Goal: Book appointment/travel/reservation

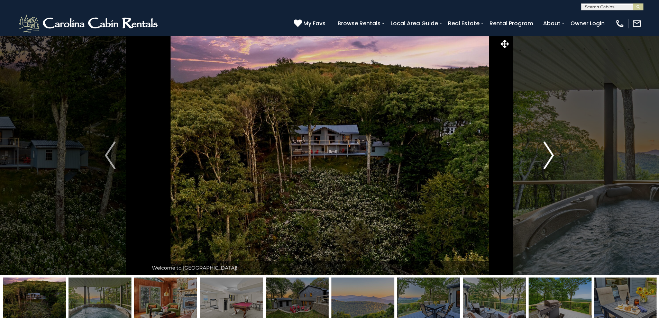
click at [551, 152] on img "Next" at bounding box center [549, 156] width 10 height 28
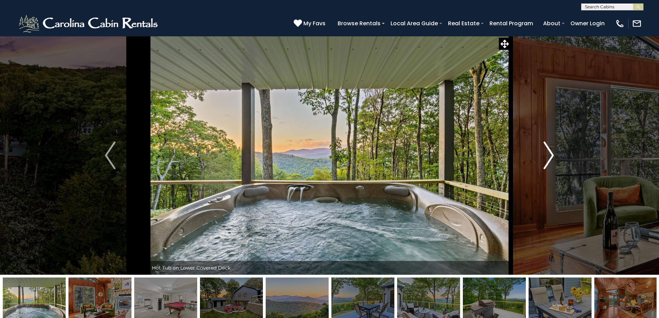
click at [551, 152] on img "Next" at bounding box center [549, 156] width 10 height 28
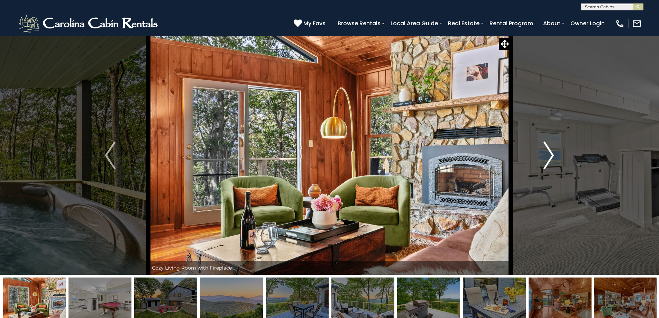
click at [551, 152] on img "Next" at bounding box center [549, 156] width 10 height 28
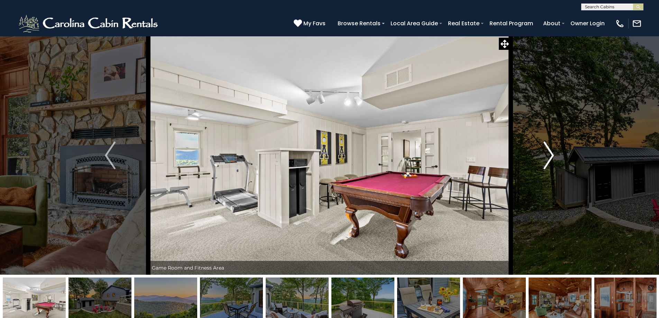
click at [551, 152] on img "Next" at bounding box center [549, 156] width 10 height 28
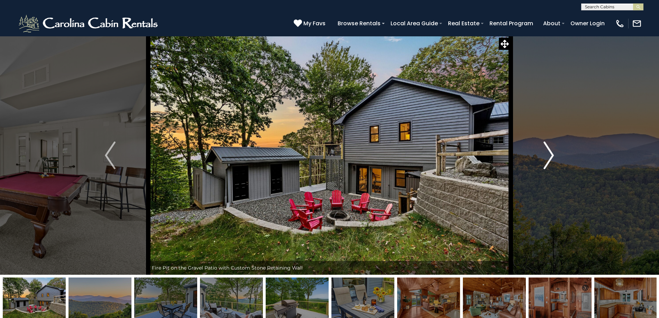
click at [551, 152] on img "Next" at bounding box center [549, 156] width 10 height 28
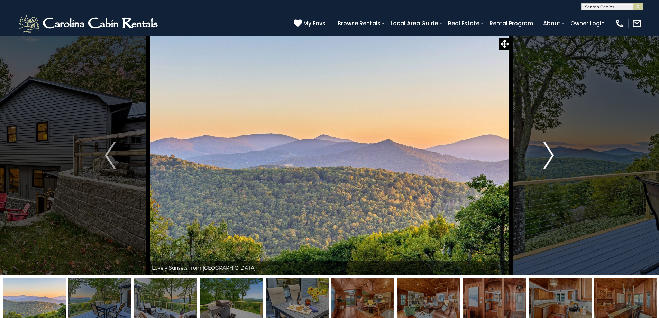
click at [551, 152] on img "Next" at bounding box center [549, 156] width 10 height 28
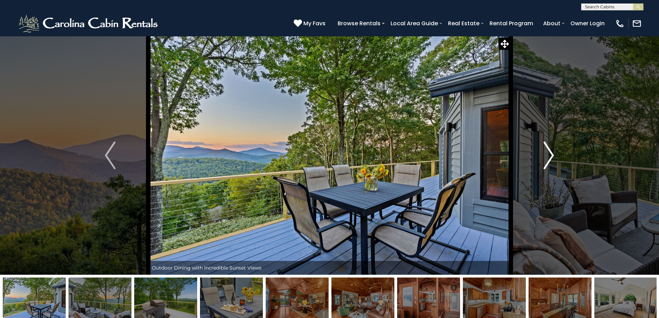
click at [551, 152] on img "Next" at bounding box center [549, 156] width 10 height 28
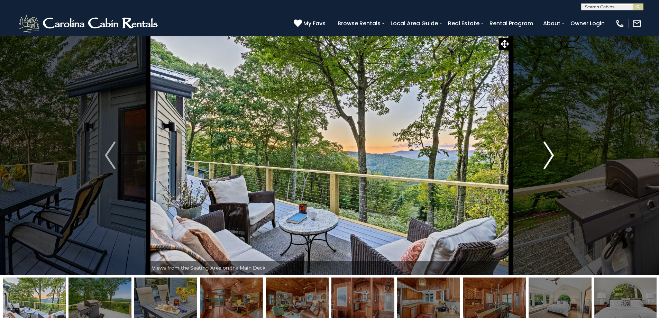
click at [551, 152] on img "Next" at bounding box center [549, 156] width 10 height 28
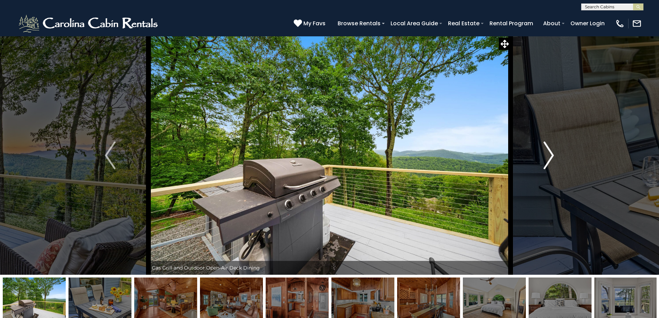
click at [554, 153] on img "Next" at bounding box center [549, 156] width 10 height 28
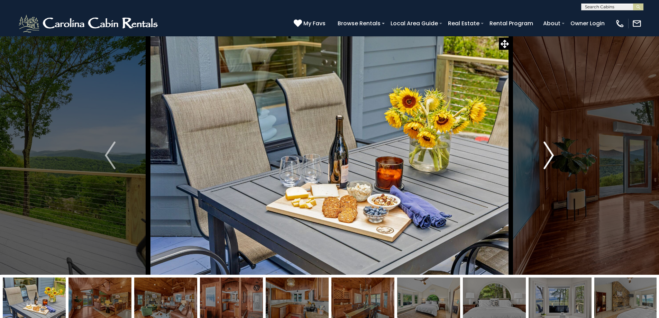
click at [554, 153] on img "Next" at bounding box center [549, 156] width 10 height 28
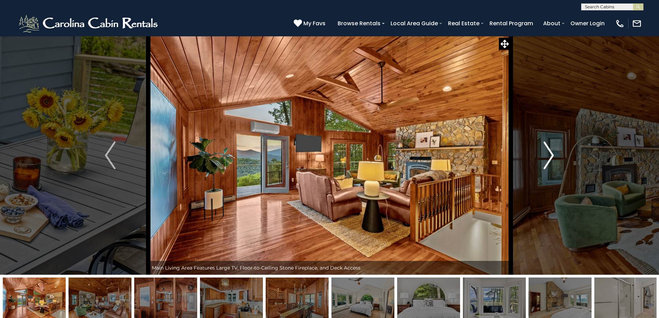
click at [554, 153] on img "Next" at bounding box center [549, 156] width 10 height 28
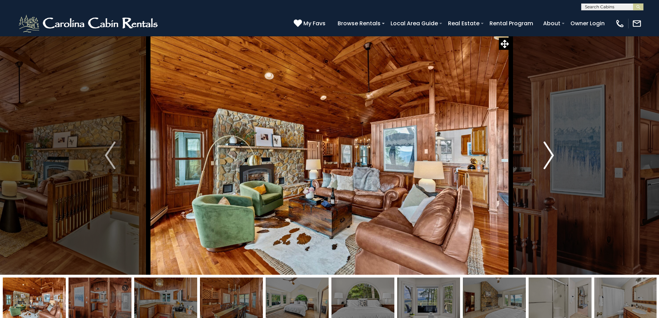
click at [554, 153] on img "Next" at bounding box center [549, 156] width 10 height 28
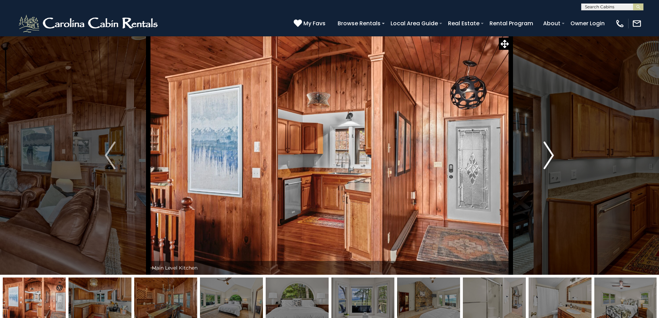
click at [554, 153] on img "Next" at bounding box center [549, 156] width 10 height 28
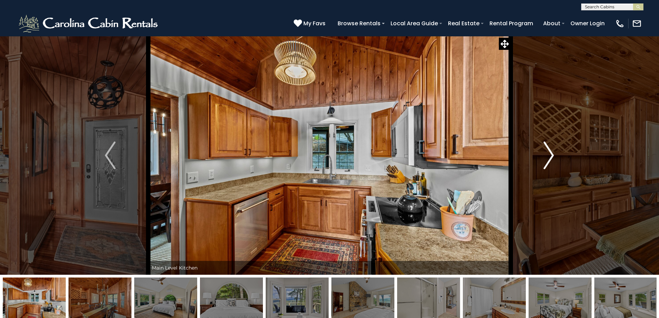
click at [554, 153] on img "Next" at bounding box center [549, 156] width 10 height 28
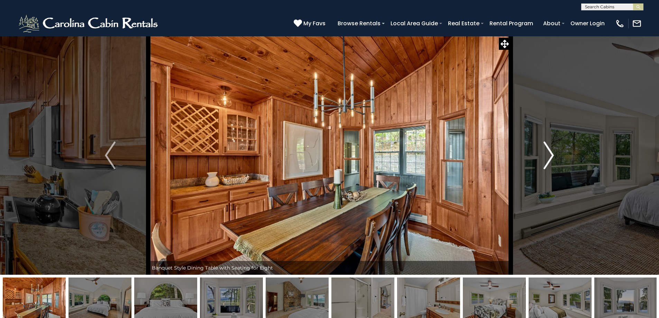
click at [554, 153] on img "Next" at bounding box center [549, 156] width 10 height 28
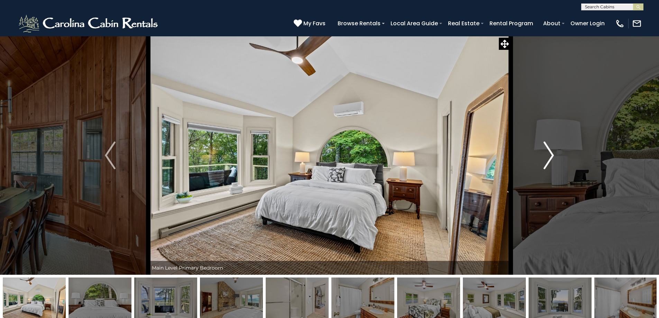
click at [554, 153] on img "Next" at bounding box center [549, 156] width 10 height 28
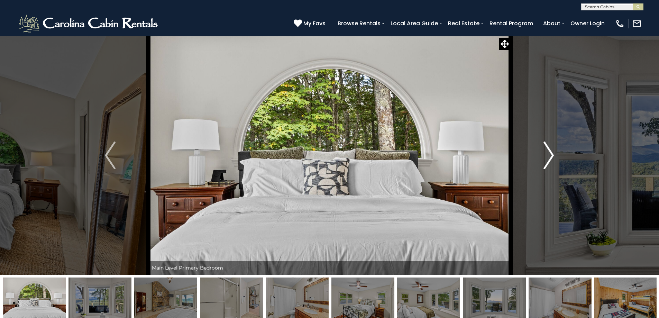
click at [554, 153] on img "Next" at bounding box center [549, 156] width 10 height 28
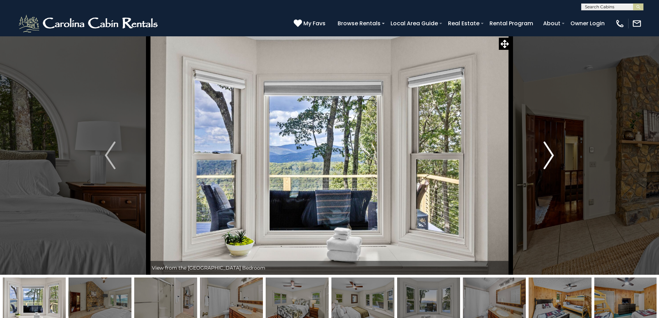
click at [554, 153] on img "Next" at bounding box center [549, 156] width 10 height 28
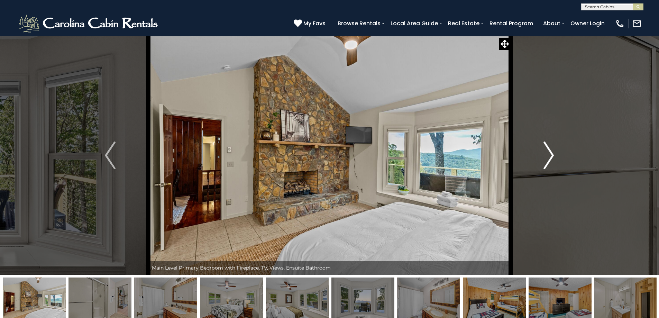
click at [554, 153] on img "Next" at bounding box center [549, 156] width 10 height 28
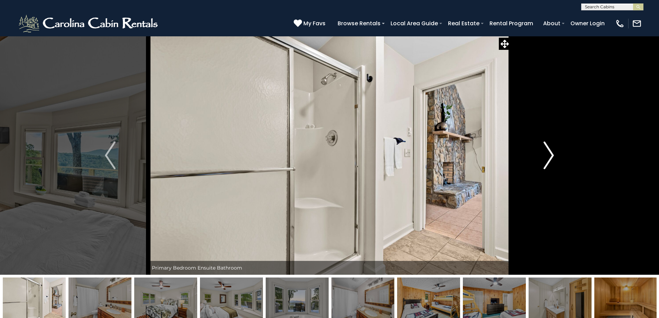
click at [554, 153] on img "Next" at bounding box center [549, 156] width 10 height 28
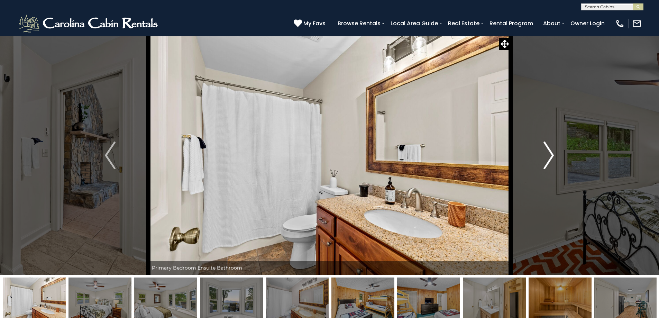
click at [554, 153] on img "Next" at bounding box center [549, 156] width 10 height 28
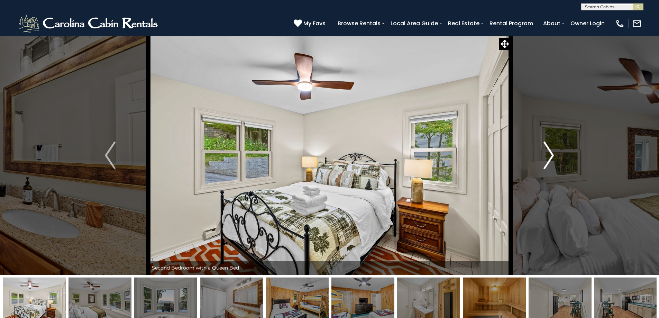
click at [554, 153] on img "Next" at bounding box center [549, 156] width 10 height 28
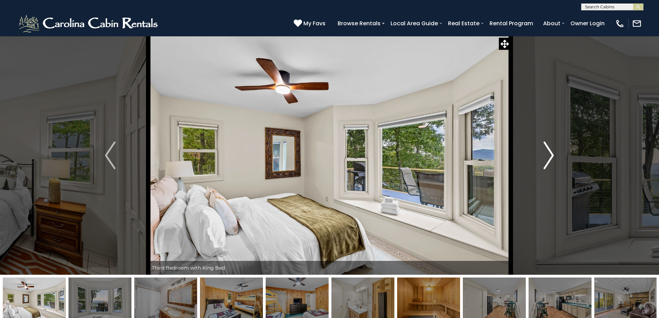
click at [554, 153] on img "Next" at bounding box center [549, 156] width 10 height 28
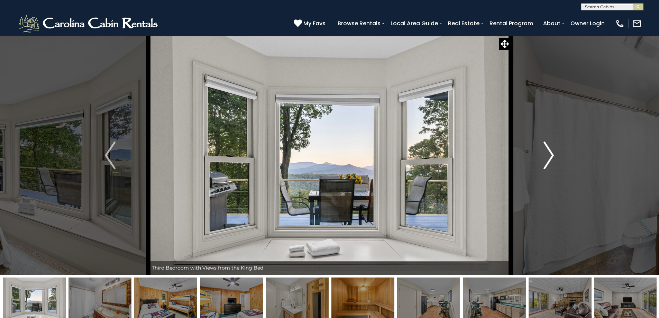
click at [554, 153] on img "Next" at bounding box center [549, 156] width 10 height 28
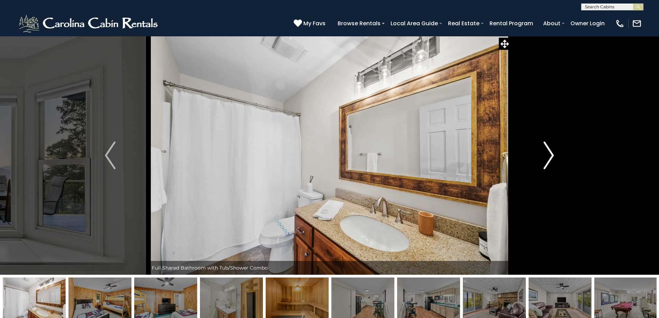
click at [554, 153] on img "Next" at bounding box center [549, 156] width 10 height 28
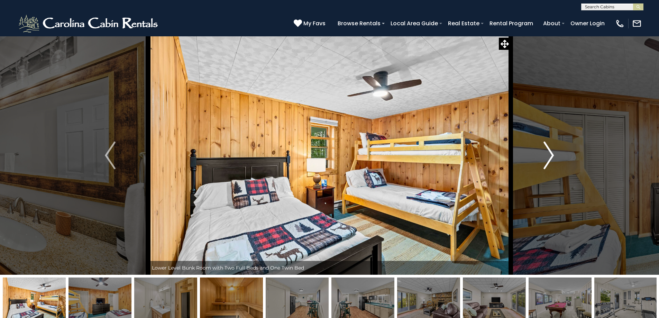
click at [554, 153] on img "Next" at bounding box center [549, 156] width 10 height 28
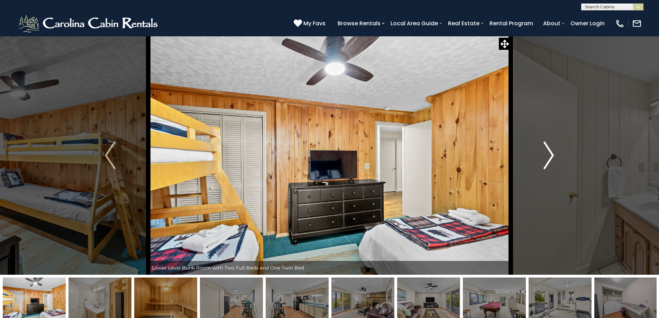
click at [554, 154] on img "Next" at bounding box center [549, 156] width 10 height 28
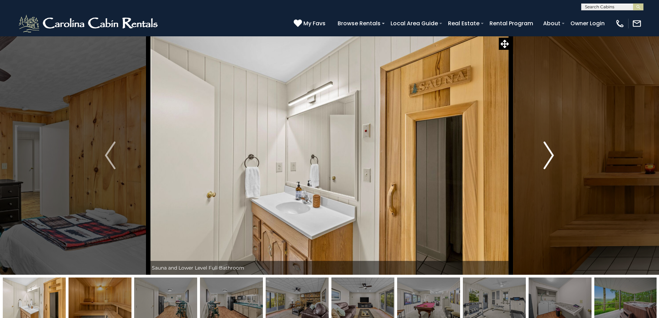
click at [554, 154] on img "Next" at bounding box center [549, 156] width 10 height 28
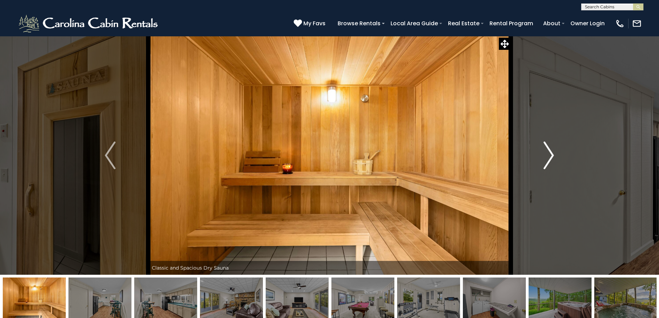
click at [554, 154] on img "Next" at bounding box center [549, 156] width 10 height 28
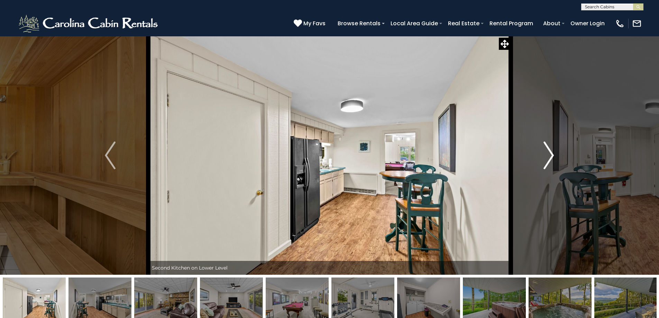
click at [554, 154] on img "Next" at bounding box center [549, 156] width 10 height 28
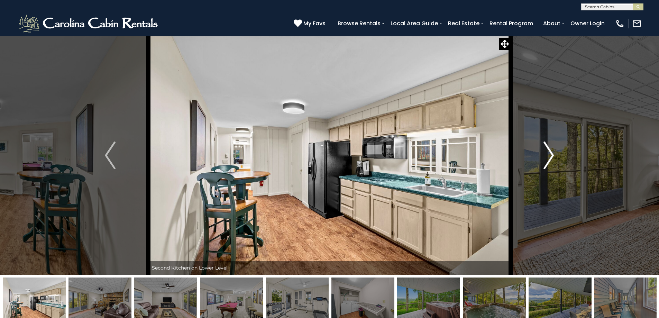
click at [554, 154] on img "Next" at bounding box center [549, 156] width 10 height 28
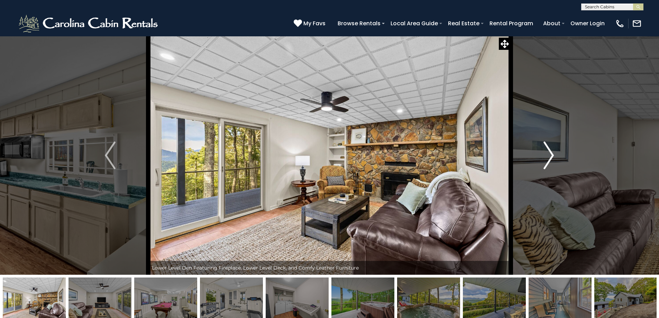
click at [554, 154] on img "Next" at bounding box center [549, 156] width 10 height 28
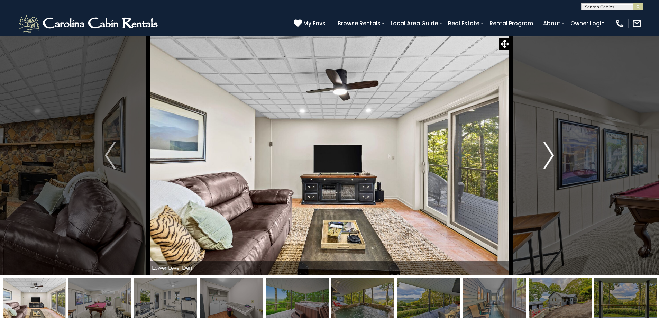
click at [554, 154] on img "Next" at bounding box center [549, 156] width 10 height 28
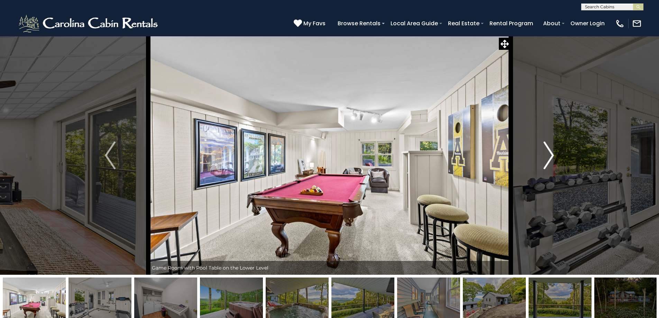
click at [554, 154] on img "Next" at bounding box center [549, 156] width 10 height 28
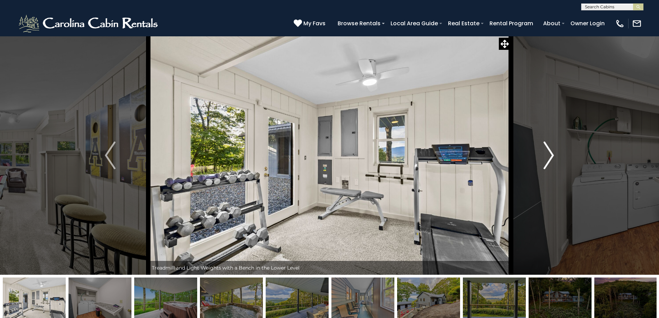
click at [554, 154] on img "Next" at bounding box center [549, 156] width 10 height 28
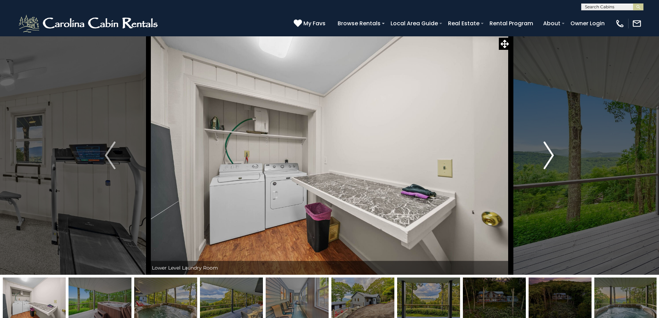
click at [554, 154] on img "Next" at bounding box center [549, 156] width 10 height 28
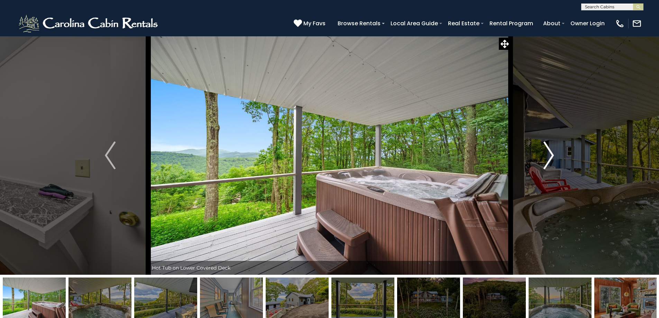
click at [552, 158] on img "Next" at bounding box center [549, 156] width 10 height 28
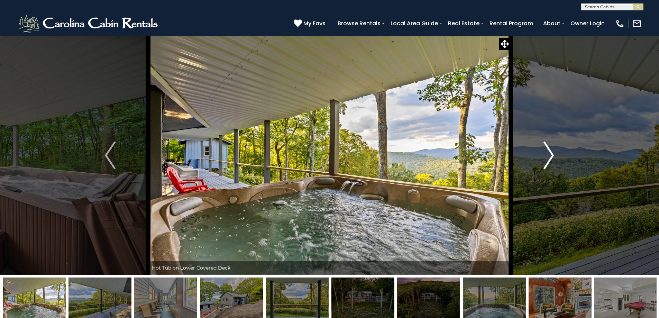
click at [552, 158] on img "Next" at bounding box center [549, 156] width 10 height 28
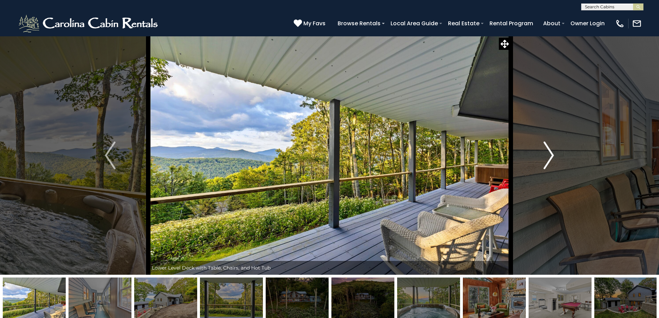
click at [552, 158] on img "Next" at bounding box center [549, 156] width 10 height 28
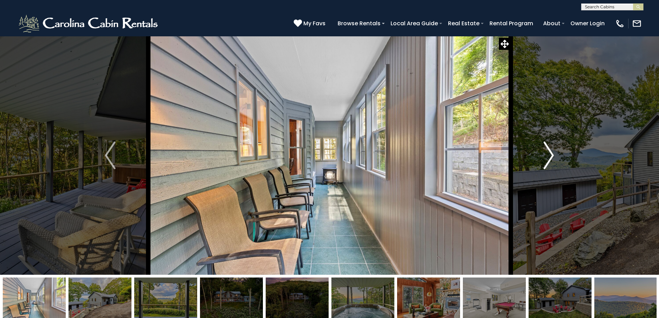
click at [552, 158] on img "Next" at bounding box center [549, 156] width 10 height 28
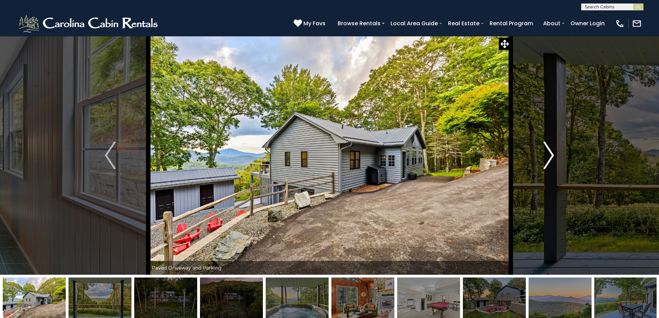
click at [552, 158] on img "Next" at bounding box center [549, 156] width 10 height 28
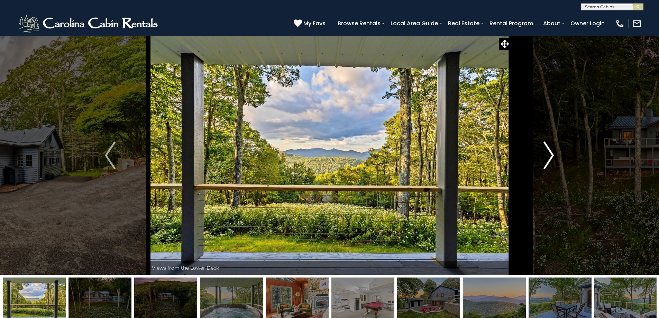
click at [552, 158] on img "Next" at bounding box center [549, 156] width 10 height 28
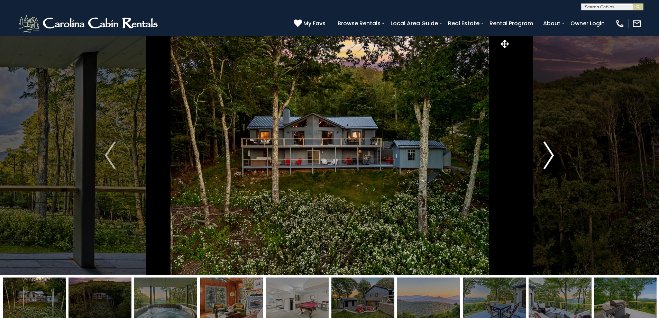
click at [552, 158] on img "Next" at bounding box center [549, 156] width 10 height 28
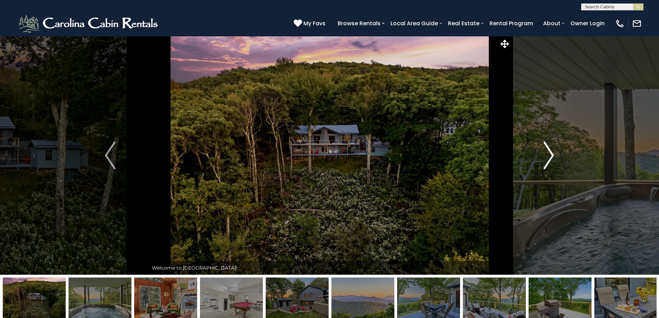
click at [552, 158] on img "Next" at bounding box center [549, 156] width 10 height 28
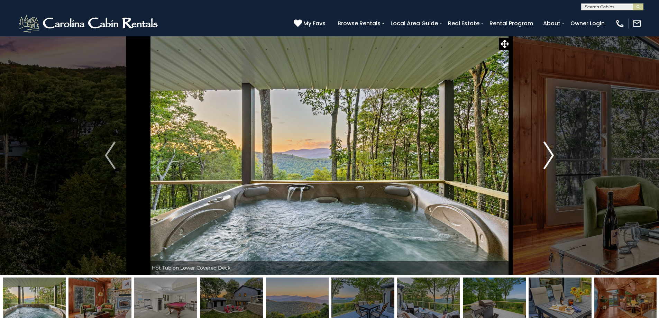
click at [552, 158] on img "Next" at bounding box center [549, 156] width 10 height 28
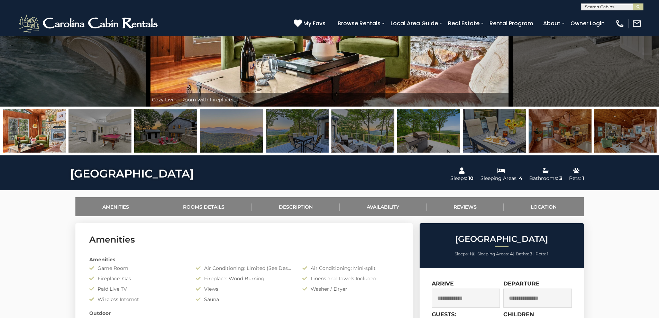
scroll to position [277, 0]
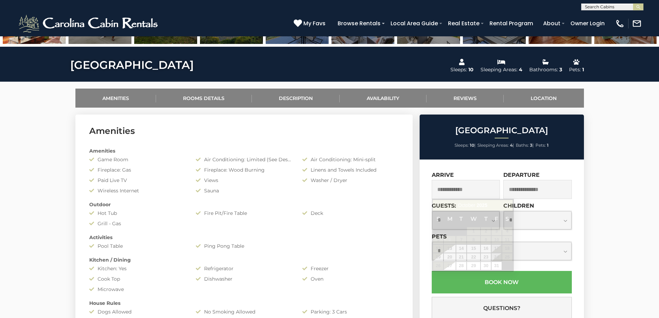
click at [474, 185] on input "text" at bounding box center [466, 189] width 69 height 19
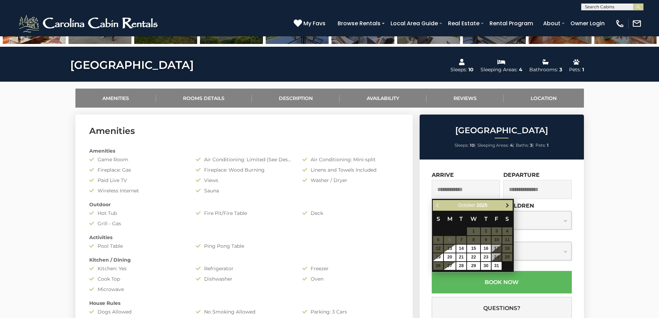
click at [507, 207] on span "Next" at bounding box center [508, 206] width 6 height 6
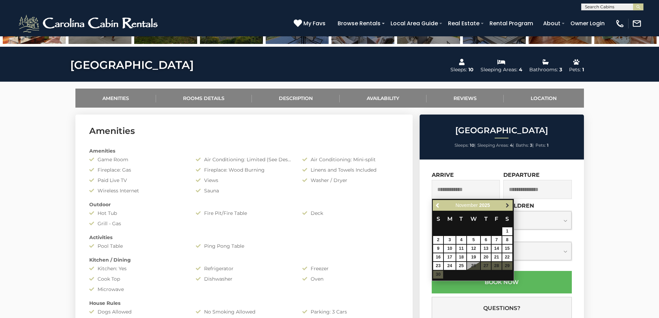
click at [508, 204] on span "Next" at bounding box center [508, 206] width 6 height 6
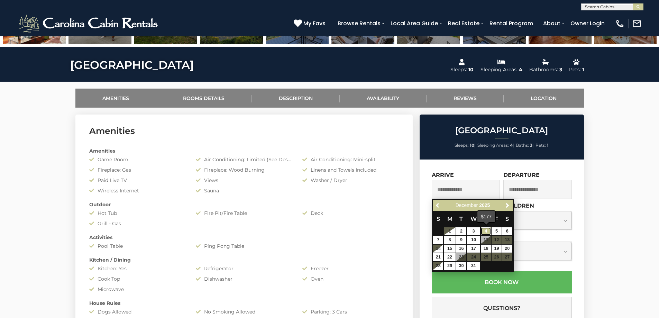
click at [489, 228] on link "4" at bounding box center [486, 231] width 10 height 8
type input "**********"
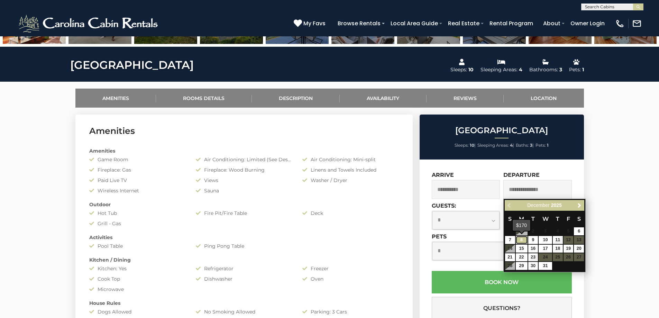
click at [524, 241] on link "8" at bounding box center [522, 240] width 12 height 8
type input "**********"
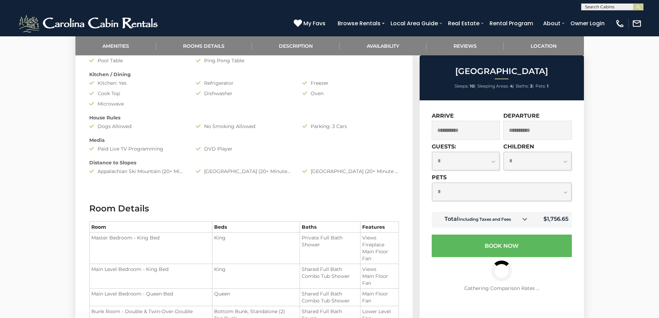
scroll to position [554, 0]
